Goal: Task Accomplishment & Management: Complete application form

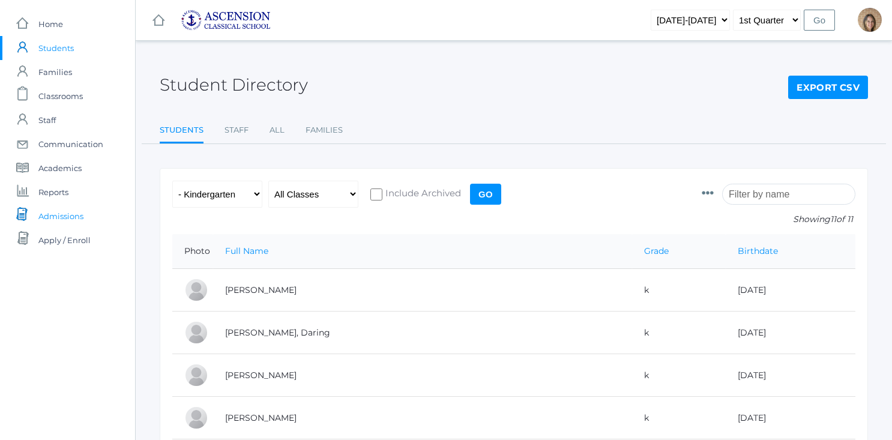
click at [77, 210] on span "Admissions" at bounding box center [60, 216] width 45 height 24
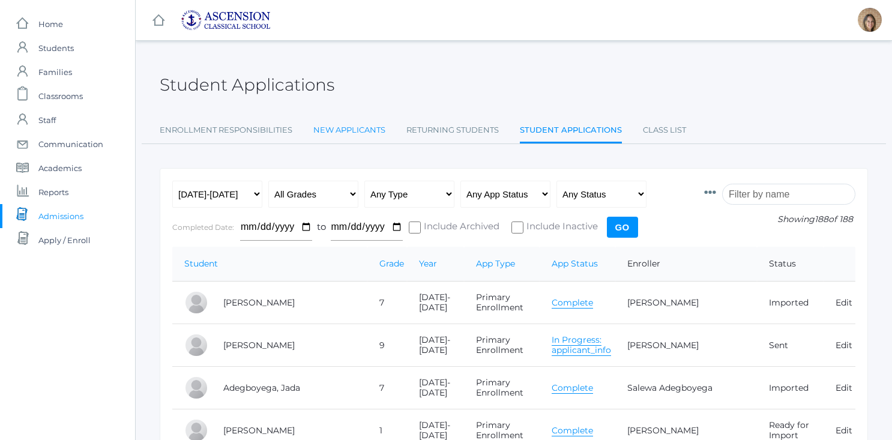
click at [332, 123] on link "New Applicants" at bounding box center [349, 130] width 72 height 24
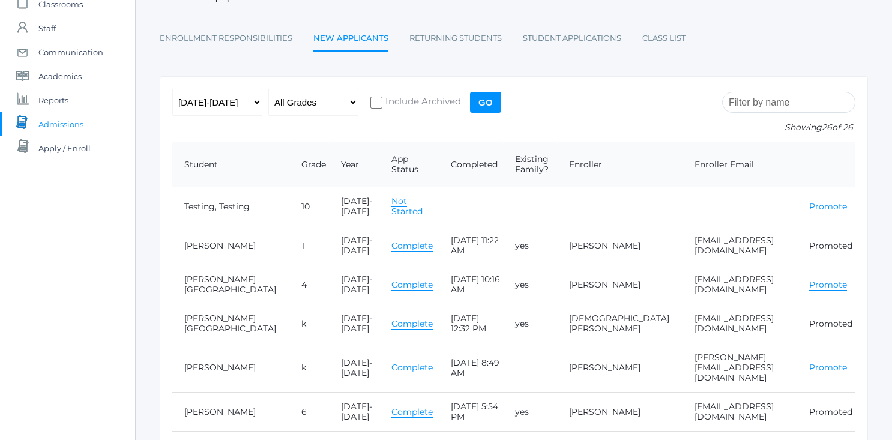
scroll to position [98, 0]
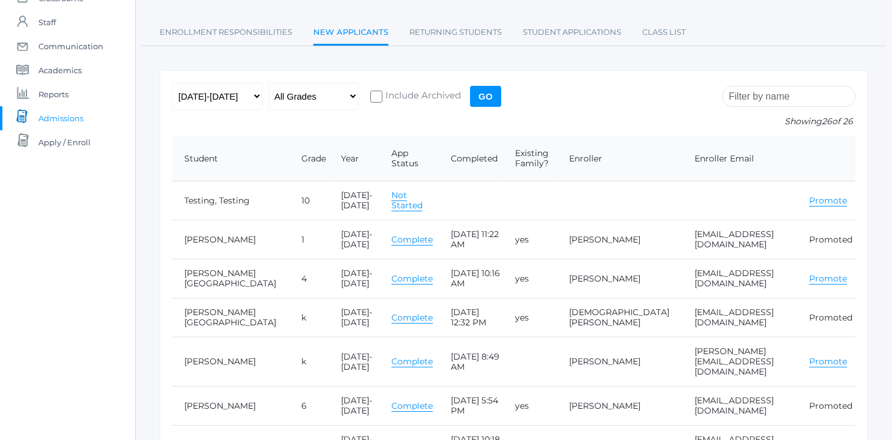
click at [391, 203] on link "Not Started" at bounding box center [406, 201] width 31 height 22
click at [61, 87] on span "Reports" at bounding box center [53, 94] width 30 height 24
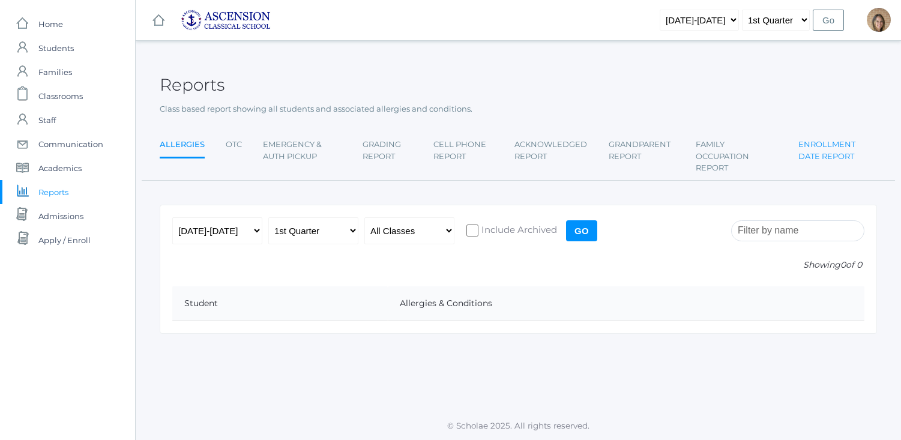
click at [832, 148] on link "Enrollment Date Report" at bounding box center [837, 150] width 79 height 35
click at [45, 52] on span "Students" at bounding box center [55, 48] width 35 height 24
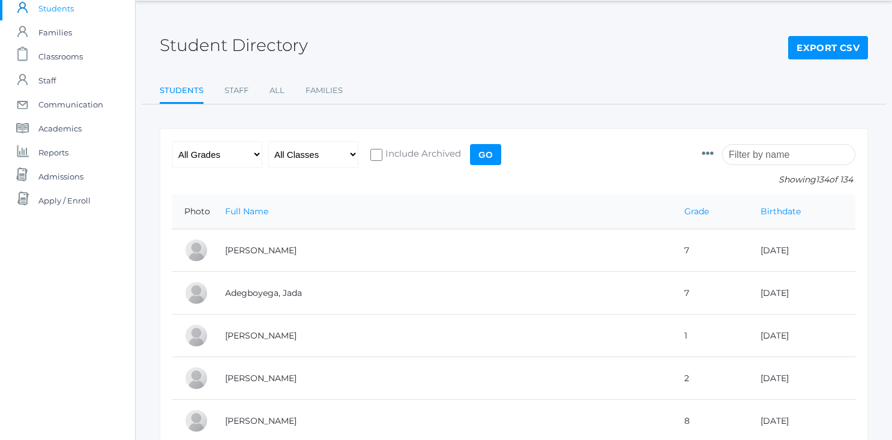
scroll to position [59, 0]
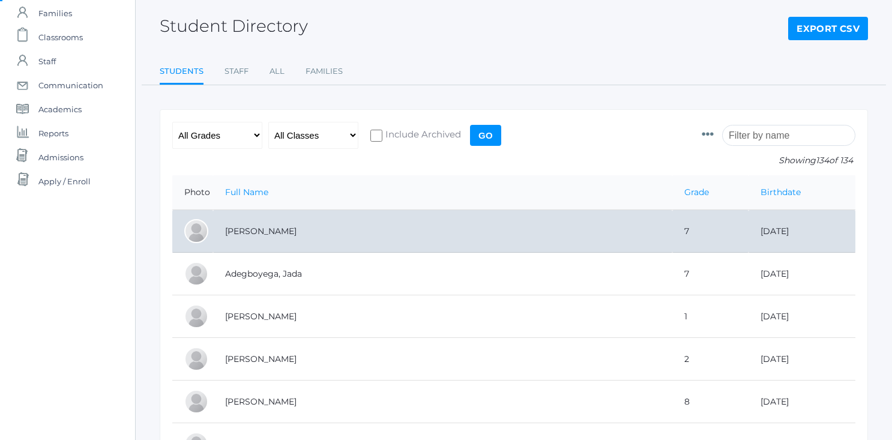
click at [253, 232] on td "[PERSON_NAME]" at bounding box center [442, 231] width 459 height 43
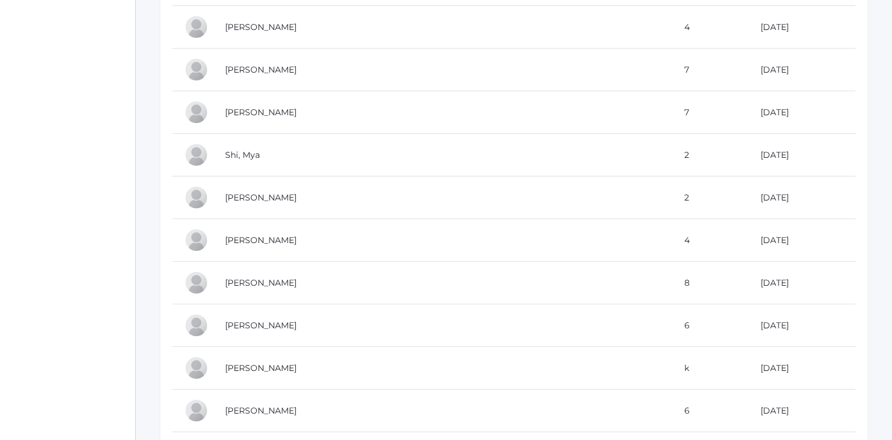
scroll to position [4314, 0]
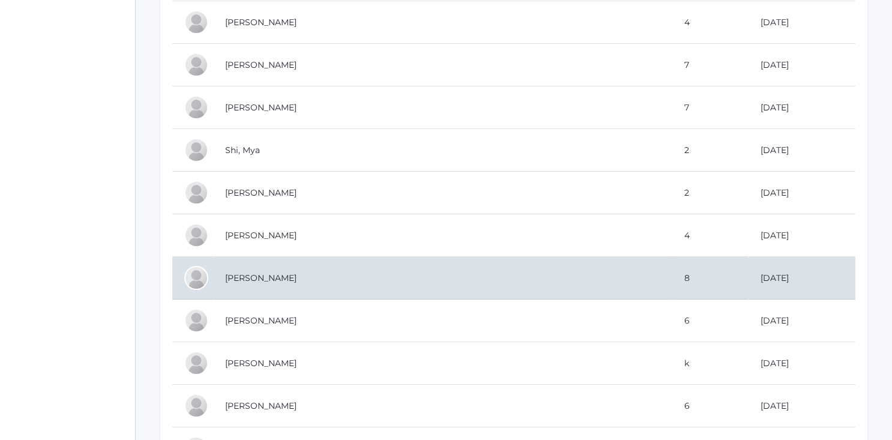
click at [256, 277] on td "[PERSON_NAME]" at bounding box center [442, 278] width 459 height 43
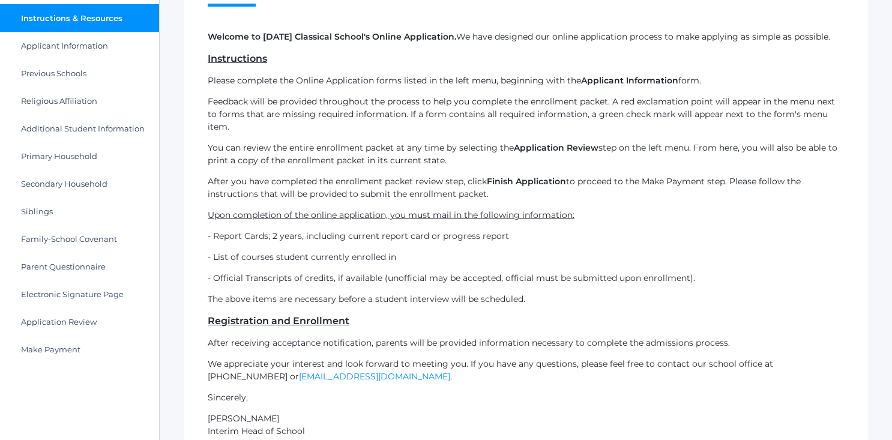
scroll to position [248, 0]
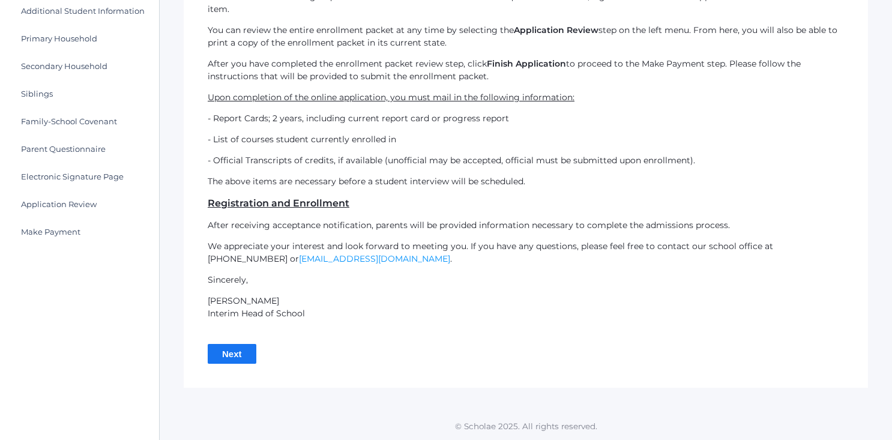
click at [220, 352] on input "Next" at bounding box center [232, 354] width 49 height 20
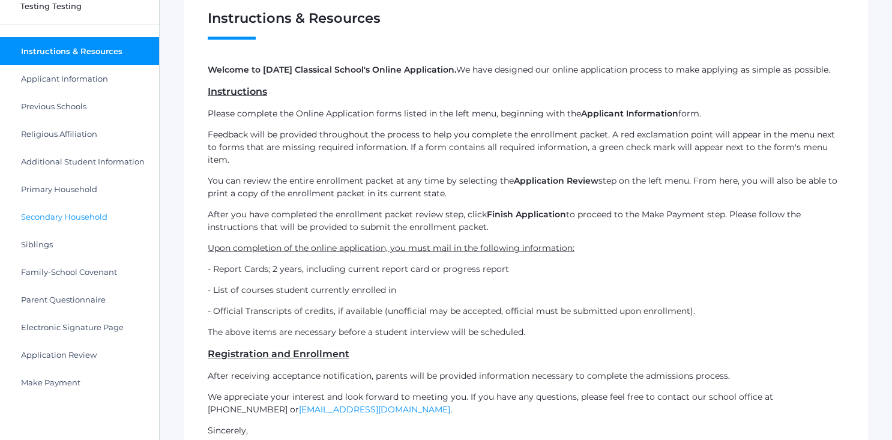
scroll to position [85, 0]
click at [76, 78] on span "Applicant Information" at bounding box center [64, 79] width 87 height 10
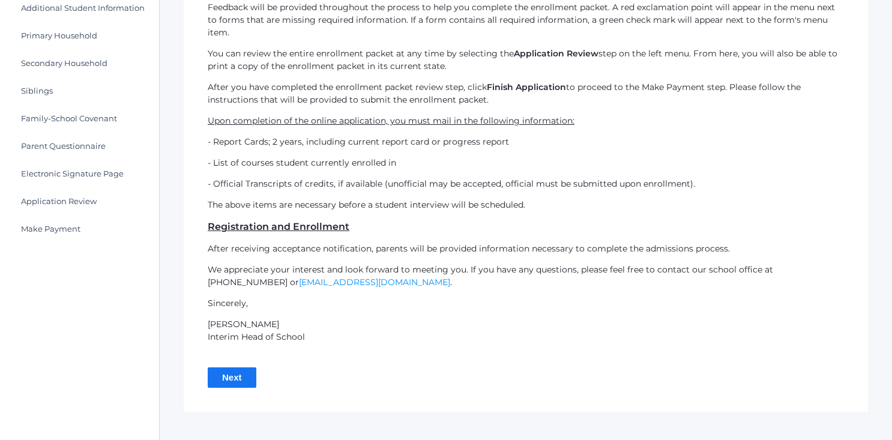
scroll to position [277, 0]
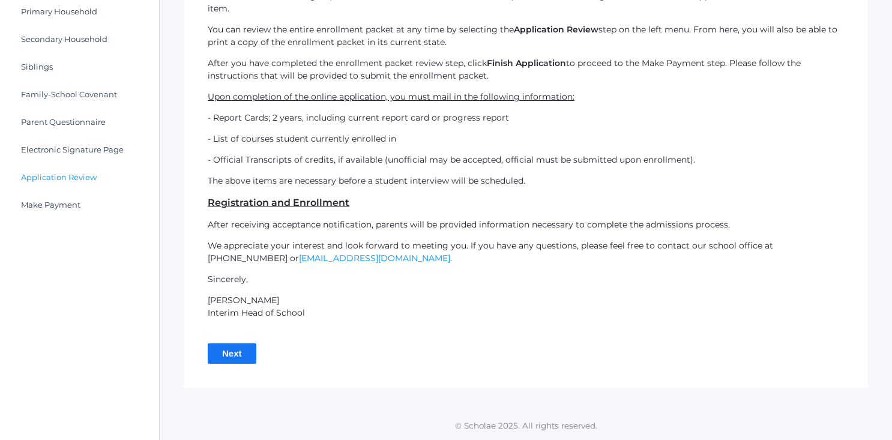
click at [86, 169] on link "Application Review" at bounding box center [79, 177] width 159 height 28
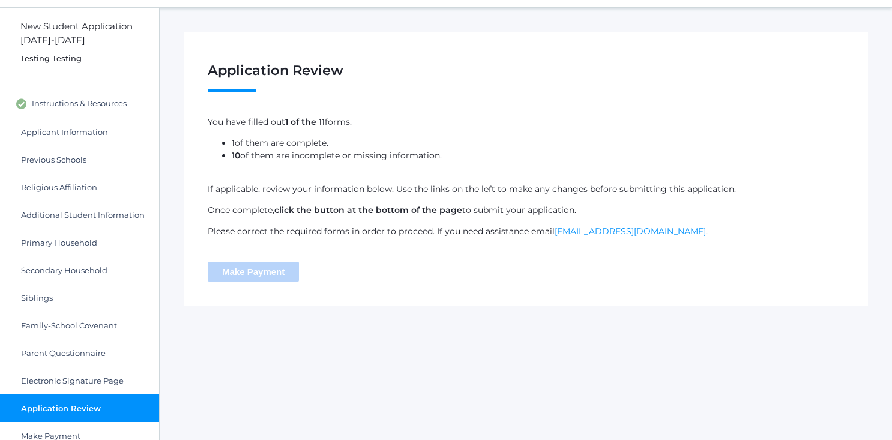
scroll to position [54, 0]
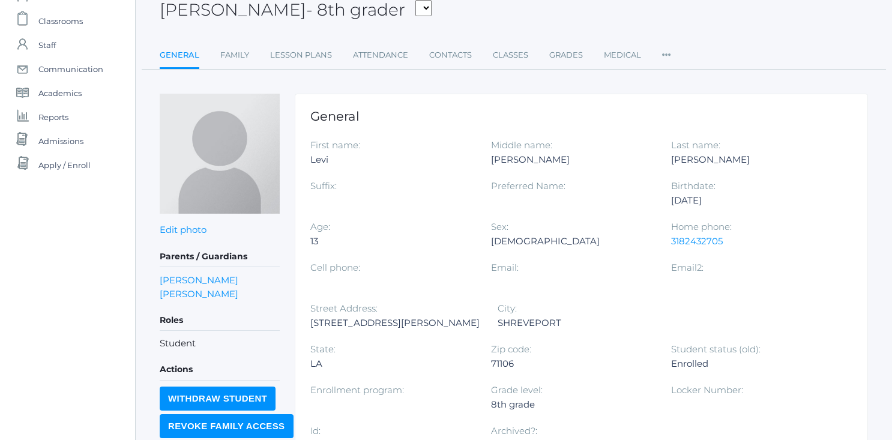
scroll to position [72, 0]
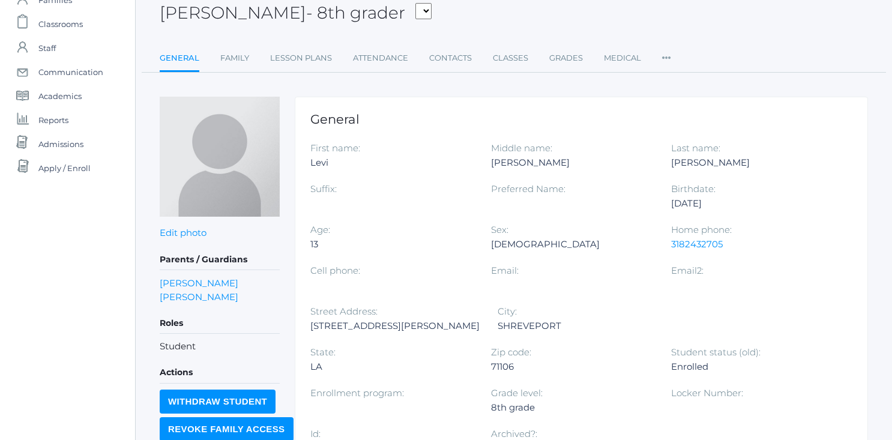
click at [662, 54] on icon at bounding box center [666, 54] width 9 height 16
click at [233, 67] on link "Family" at bounding box center [234, 58] width 29 height 24
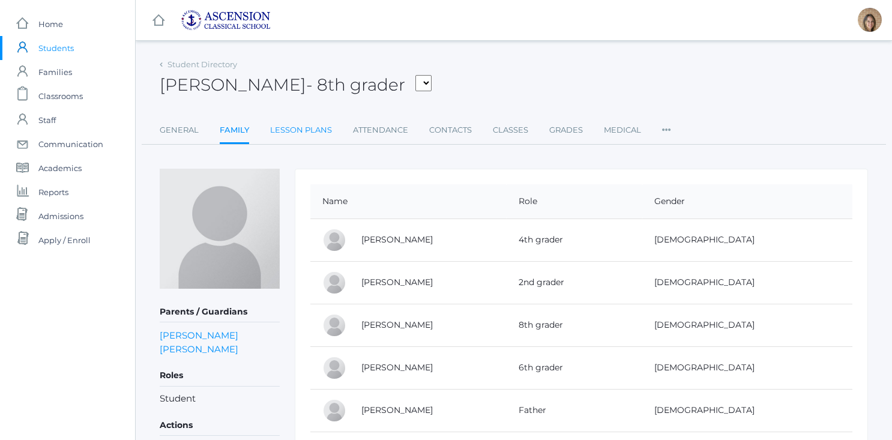
click at [326, 137] on link "Lesson Plans" at bounding box center [301, 130] width 62 height 24
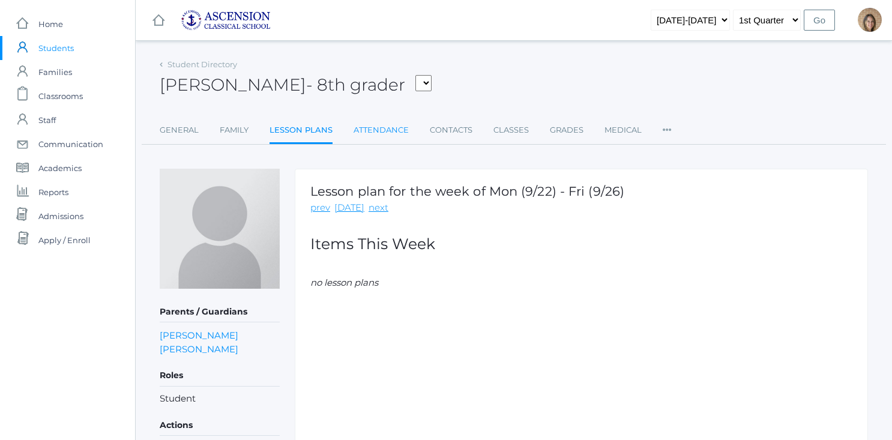
click at [382, 137] on link "Attendance" at bounding box center [380, 130] width 55 height 24
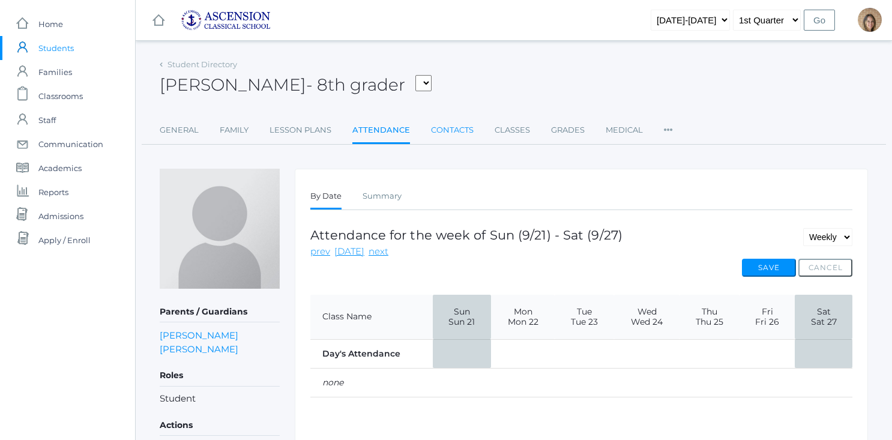
click at [455, 132] on link "Contacts" at bounding box center [452, 130] width 43 height 24
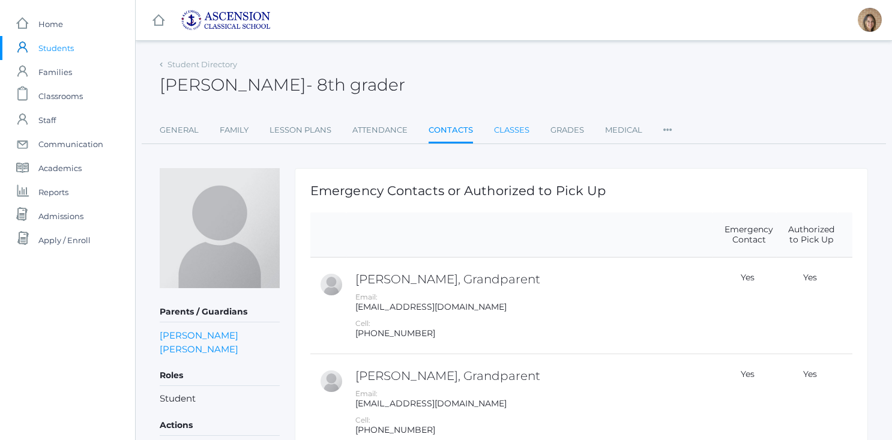
click at [514, 130] on link "Classes" at bounding box center [511, 130] width 35 height 24
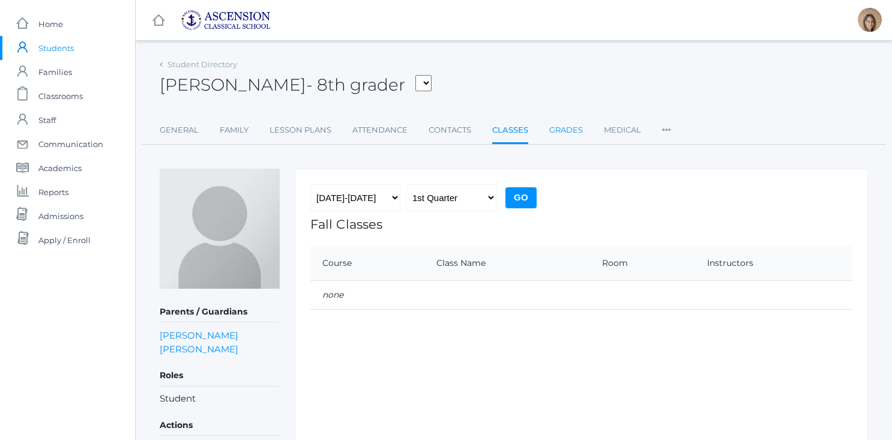
click at [563, 133] on link "Grades" at bounding box center [566, 130] width 34 height 24
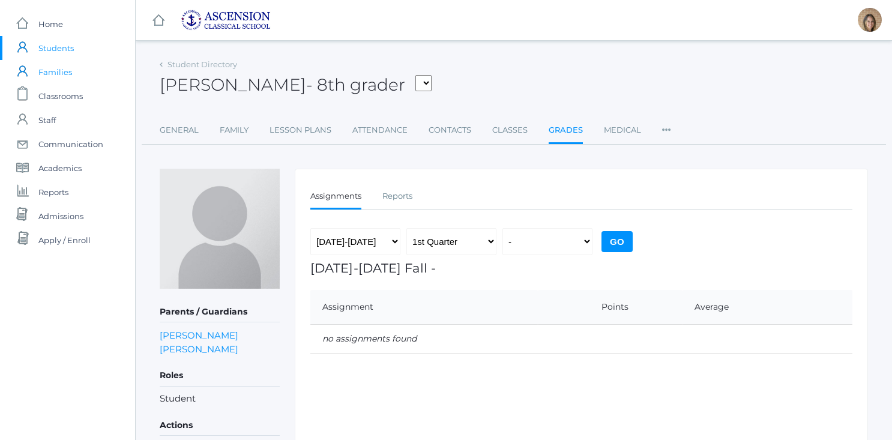
click at [62, 75] on span "Families" at bounding box center [55, 72] width 34 height 24
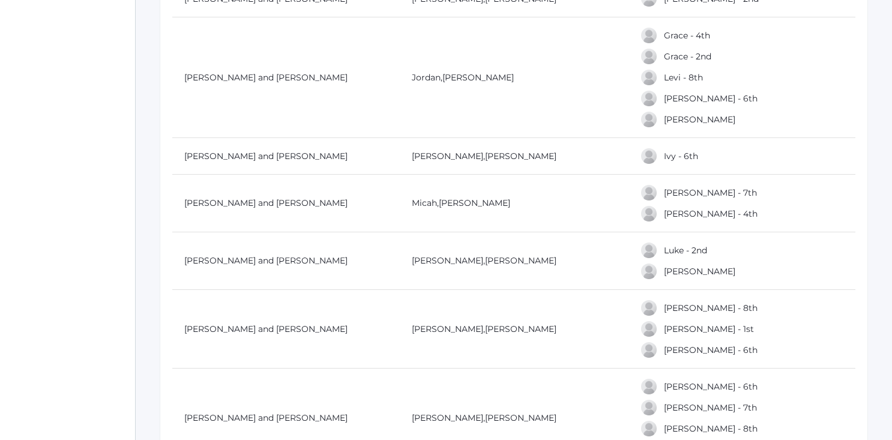
scroll to position [3702, 0]
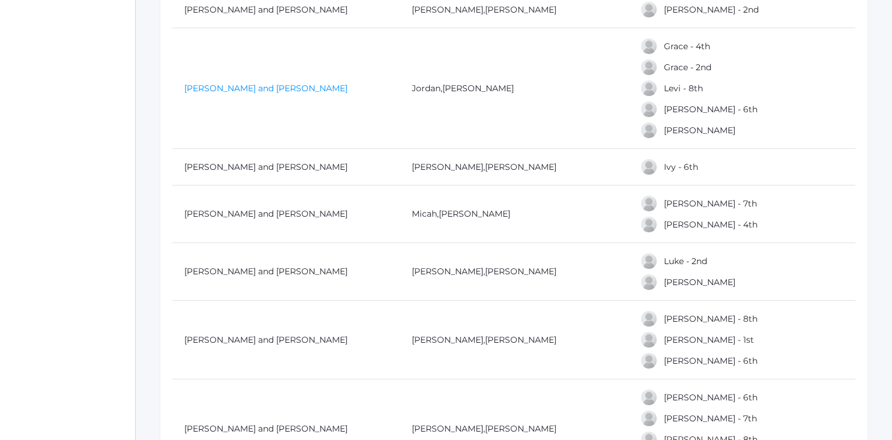
click at [215, 83] on link "Smith, Jordan and Britney" at bounding box center [265, 88] width 163 height 11
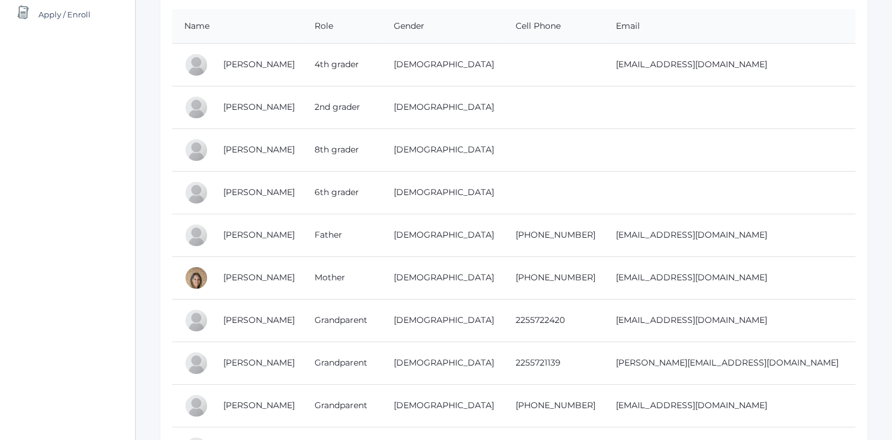
scroll to position [205, 0]
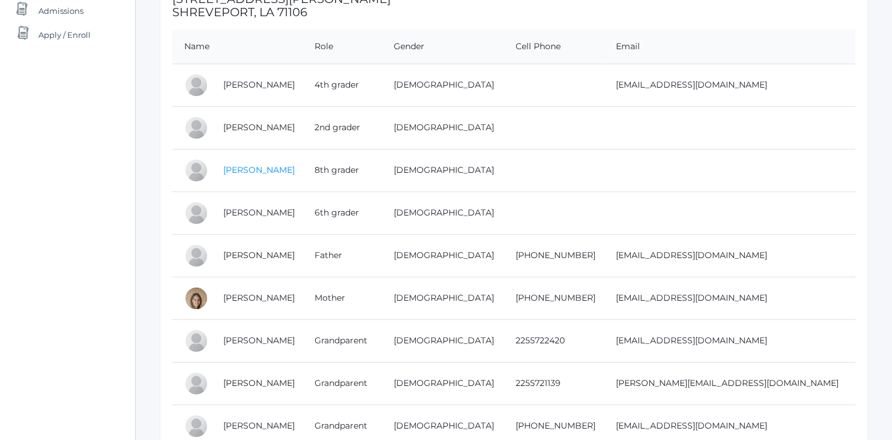
click at [251, 170] on link "Levi Smith" at bounding box center [258, 169] width 71 height 11
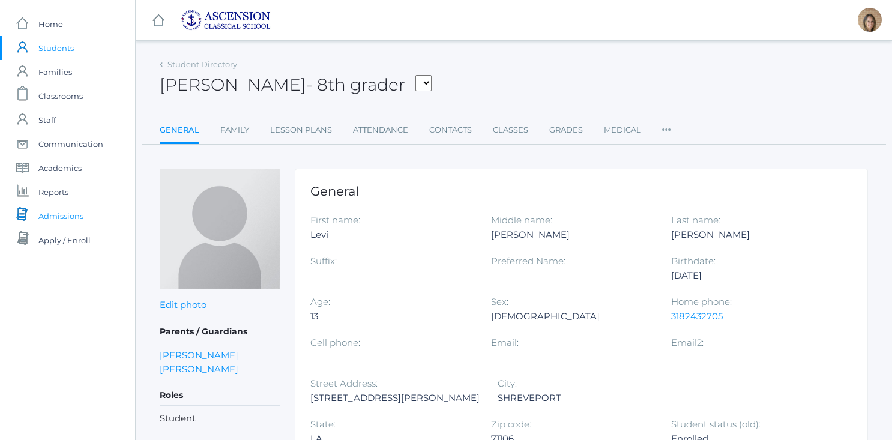
click at [53, 217] on span "Admissions" at bounding box center [60, 216] width 45 height 24
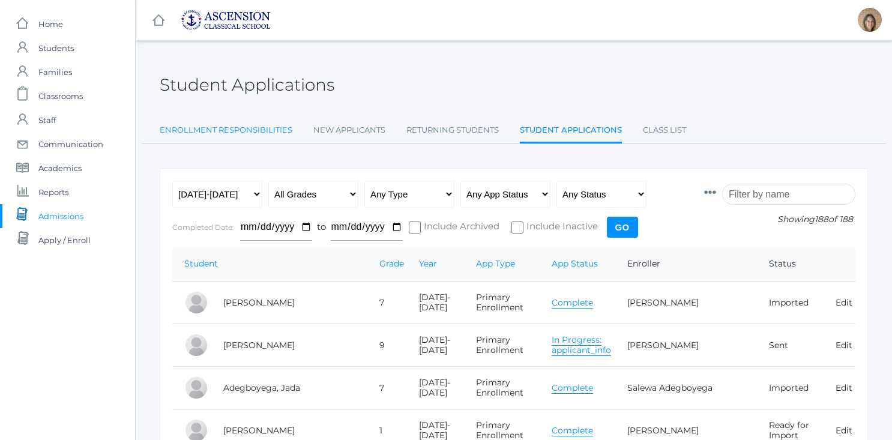
click at [232, 127] on link "Enrollment Responsibilities" at bounding box center [226, 130] width 133 height 24
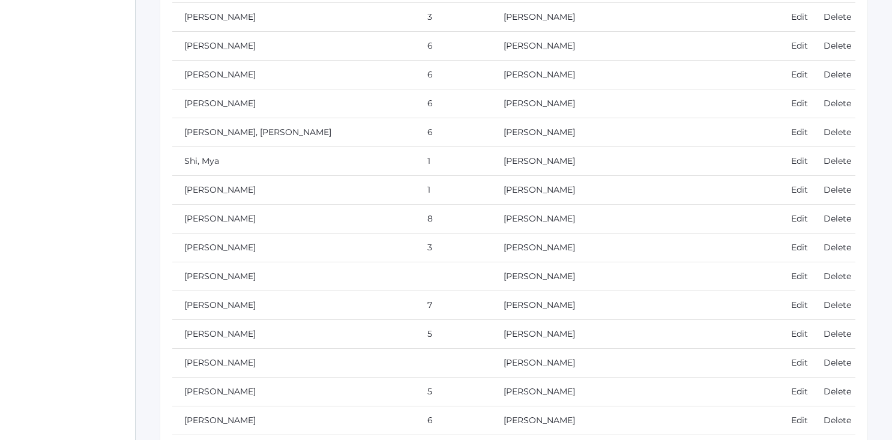
scroll to position [5254, 0]
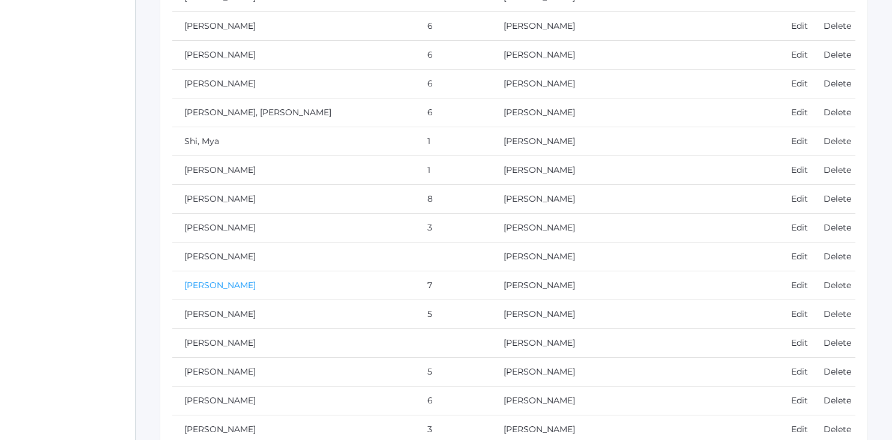
click at [211, 286] on link "[PERSON_NAME]" at bounding box center [219, 285] width 71 height 11
click at [791, 286] on link "Edit" at bounding box center [799, 285] width 17 height 11
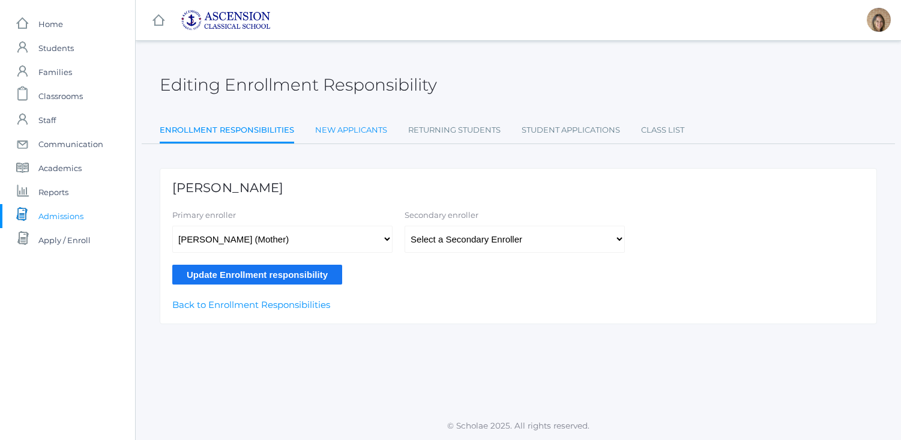
click at [338, 127] on link "New Applicants" at bounding box center [351, 130] width 72 height 24
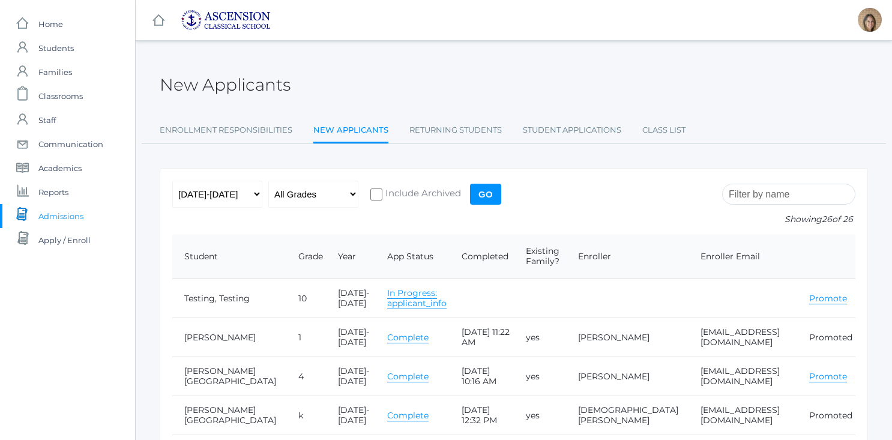
click at [387, 304] on link "In Progress: applicant_info" at bounding box center [416, 298] width 59 height 22
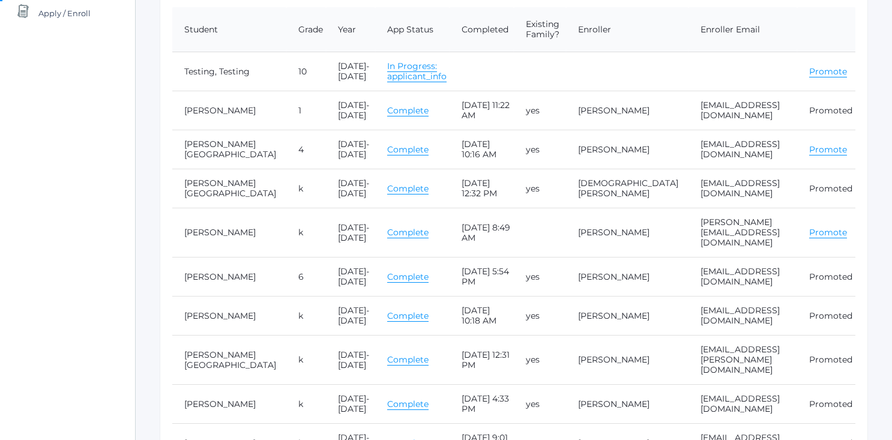
scroll to position [227, 0]
click at [387, 227] on link "Complete" at bounding box center [407, 231] width 41 height 11
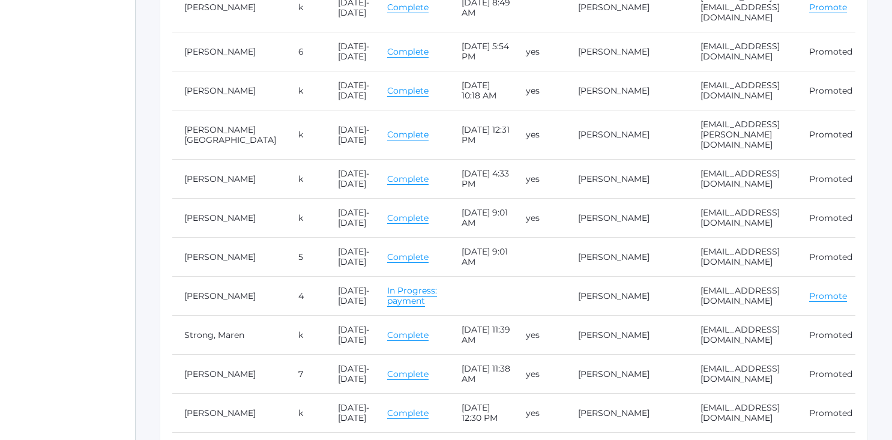
scroll to position [467, 0]
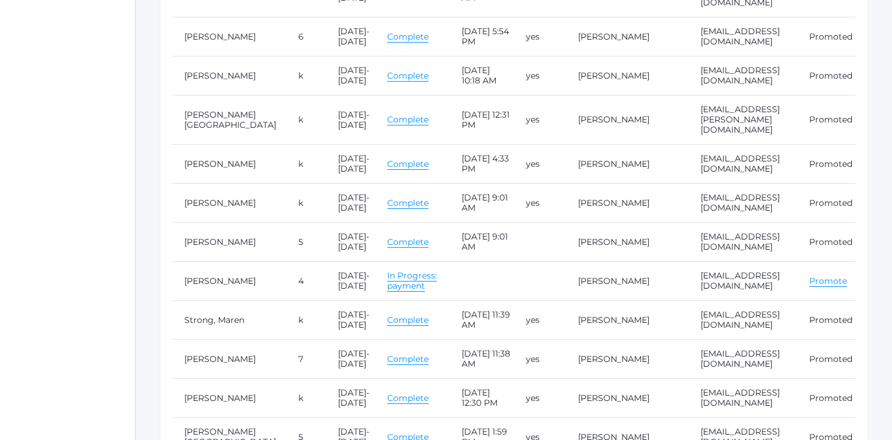
click at [387, 270] on link "In Progress: payment" at bounding box center [412, 281] width 50 height 22
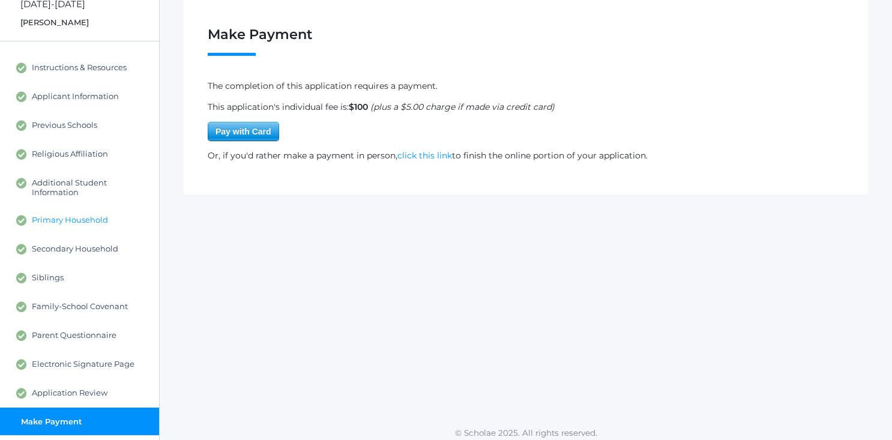
scroll to position [70, 0]
click at [73, 387] on span "Application Review" at bounding box center [70, 392] width 76 height 11
